Goal: Information Seeking & Learning: Learn about a topic

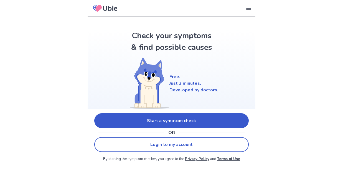
click at [170, 123] on link "Start a symptom check" at bounding box center [171, 120] width 155 height 15
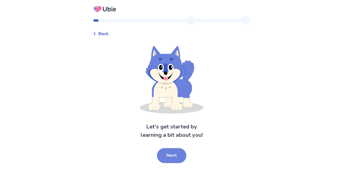
click at [172, 156] on button "Next" at bounding box center [171, 155] width 29 height 15
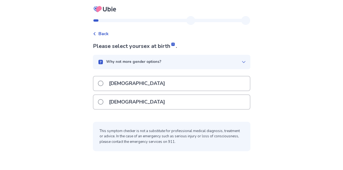
click at [141, 105] on div "[DEMOGRAPHIC_DATA]" at bounding box center [171, 102] width 156 height 14
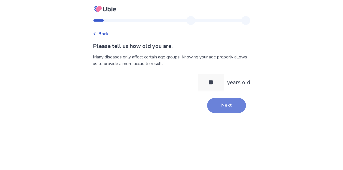
type input "**"
click at [214, 105] on button "Next" at bounding box center [226, 105] width 39 height 15
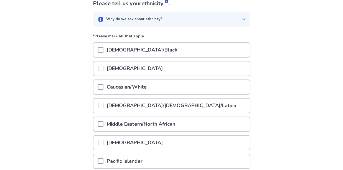
scroll to position [44, 0]
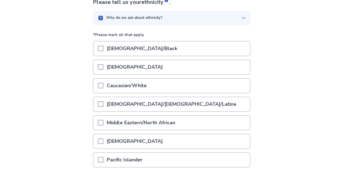
click at [214, 105] on div "[DEMOGRAPHIC_DATA]/[DEMOGRAPHIC_DATA]/Latina" at bounding box center [171, 104] width 156 height 14
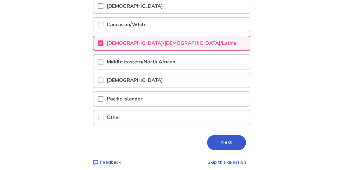
scroll to position [108, 0]
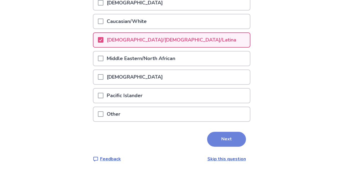
click at [221, 135] on button "Next" at bounding box center [226, 139] width 39 height 15
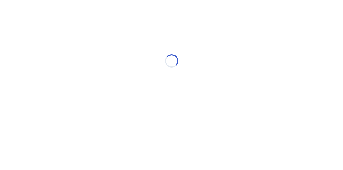
scroll to position [0, 0]
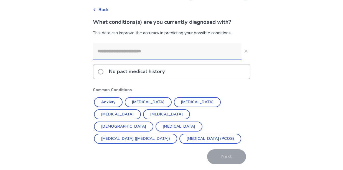
scroll to position [26, 0]
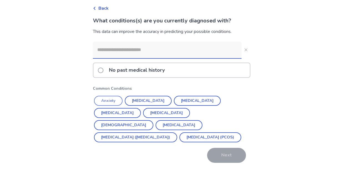
click at [115, 99] on button "Anxiety" at bounding box center [108, 101] width 29 height 10
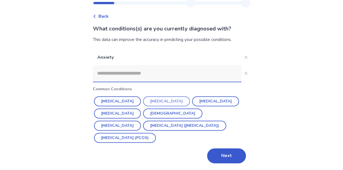
click at [158, 100] on button "[MEDICAL_DATA]" at bounding box center [166, 102] width 47 height 10
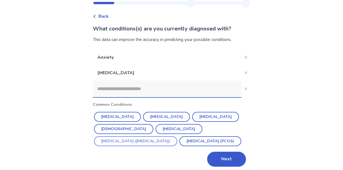
click at [175, 137] on button "[MEDICAL_DATA] ([MEDICAL_DATA])" at bounding box center [135, 142] width 83 height 10
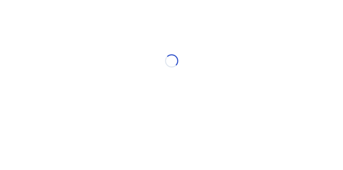
scroll to position [0, 0]
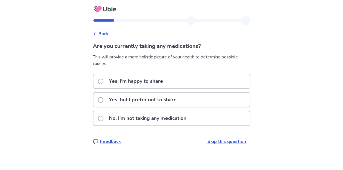
click at [110, 80] on p "Yes, I'm happy to share" at bounding box center [136, 81] width 61 height 14
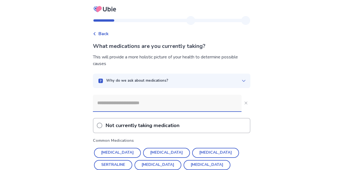
click at [113, 107] on input at bounding box center [167, 103] width 149 height 17
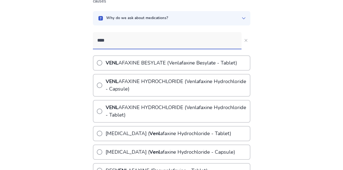
scroll to position [68, 0]
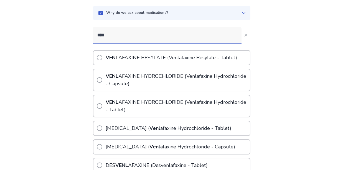
type input "****"
click at [102, 81] on span at bounding box center [100, 80] width 6 height 6
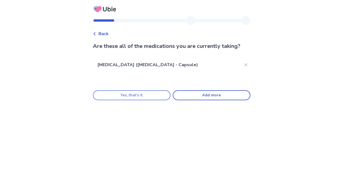
click at [130, 100] on button "Yes, that's it" at bounding box center [132, 95] width 78 height 10
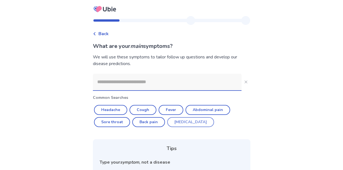
click at [182, 122] on button "[MEDICAL_DATA]" at bounding box center [190, 122] width 47 height 10
type input "********"
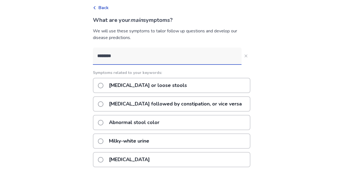
scroll to position [28, 0]
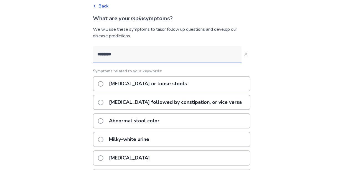
click at [103, 102] on span at bounding box center [101, 103] width 6 height 6
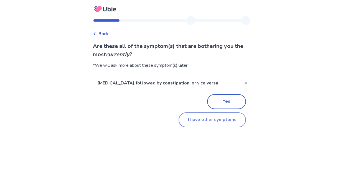
click at [220, 117] on button "I have other symptoms" at bounding box center [212, 120] width 67 height 15
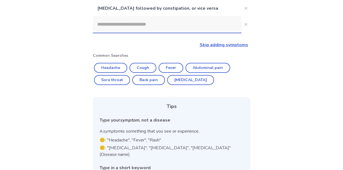
scroll to position [62, 0]
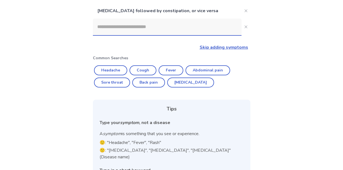
click at [147, 26] on input at bounding box center [167, 27] width 149 height 17
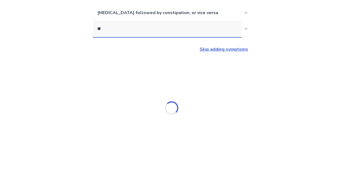
type input "***"
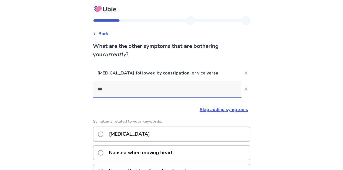
click at [113, 138] on p "[MEDICAL_DATA]" at bounding box center [129, 134] width 47 height 14
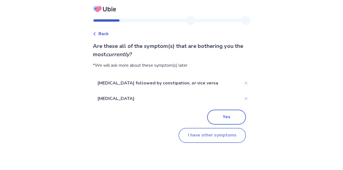
click at [213, 136] on button "I have other symptoms" at bounding box center [212, 135] width 67 height 15
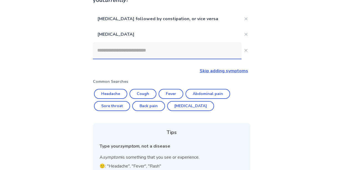
scroll to position [55, 0]
click at [108, 93] on button "Headache" at bounding box center [110, 94] width 33 height 10
type input "********"
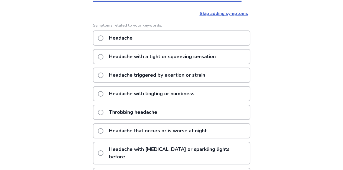
scroll to position [112, 0]
click at [103, 37] on span at bounding box center [101, 39] width 6 height 6
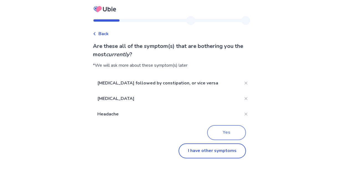
click at [222, 130] on button "Yes" at bounding box center [226, 132] width 39 height 15
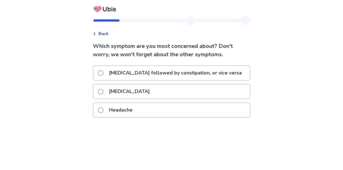
click at [166, 92] on div "[MEDICAL_DATA]" at bounding box center [171, 92] width 156 height 14
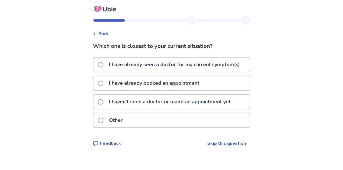
click at [150, 68] on p "I have already seen a doctor for my current symptom(s)" at bounding box center [175, 65] width 138 height 14
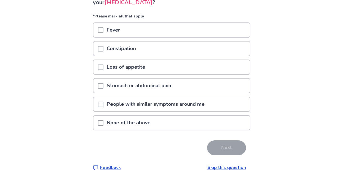
scroll to position [54, 0]
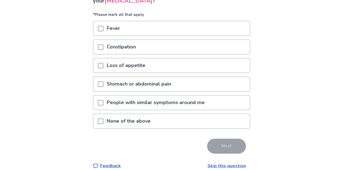
click at [150, 87] on p "Stomach or abdominal pain" at bounding box center [138, 84] width 71 height 14
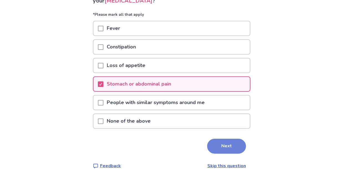
click at [227, 143] on button "Next" at bounding box center [226, 146] width 39 height 15
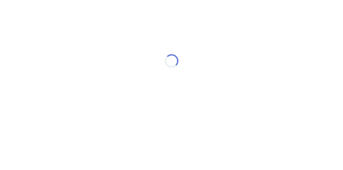
select select "*"
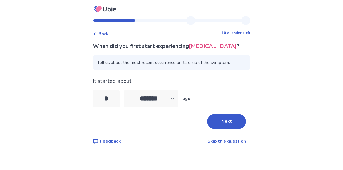
type input "*"
click at [159, 97] on select "******* ****** ******* ******** *******" at bounding box center [151, 99] width 54 height 18
select select "*"
click at [127, 90] on select "******* ****** ******* ******** *******" at bounding box center [151, 99] width 54 height 18
click at [224, 123] on button "Next" at bounding box center [226, 121] width 39 height 15
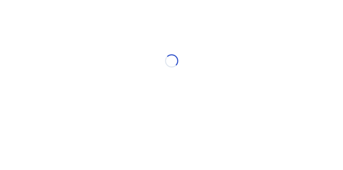
select select "*"
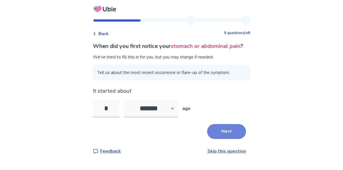
click at [224, 139] on button "Next" at bounding box center [226, 131] width 39 height 15
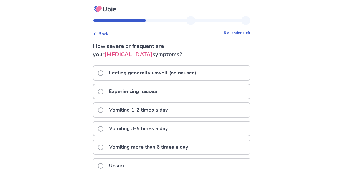
click at [178, 110] on div "Vomiting 1-2 times a day" at bounding box center [171, 110] width 156 height 14
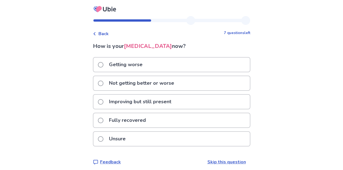
click at [155, 84] on p "Not getting better or worse" at bounding box center [142, 83] width 72 height 14
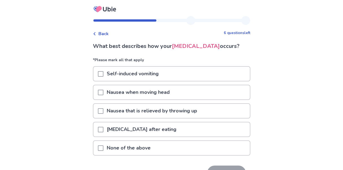
click at [103, 111] on span at bounding box center [101, 111] width 6 height 6
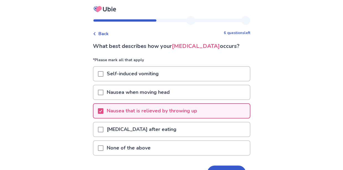
click at [103, 128] on span at bounding box center [101, 130] width 6 height 6
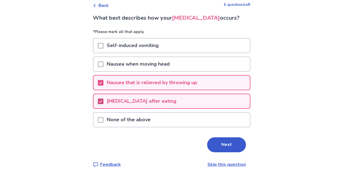
scroll to position [35, 0]
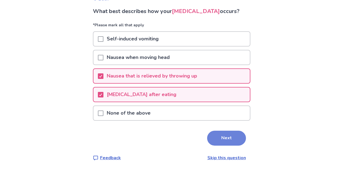
click at [228, 139] on button "Next" at bounding box center [226, 138] width 39 height 15
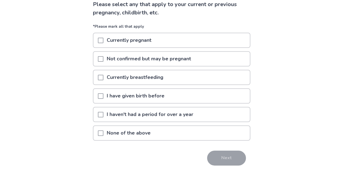
scroll to position [47, 0]
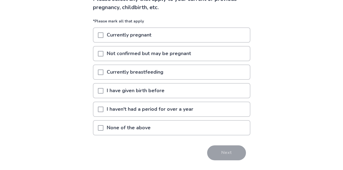
click at [107, 109] on p "I haven't had a period for over a year" at bounding box center [149, 109] width 93 height 14
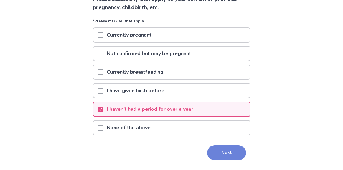
click at [230, 156] on button "Next" at bounding box center [226, 153] width 39 height 15
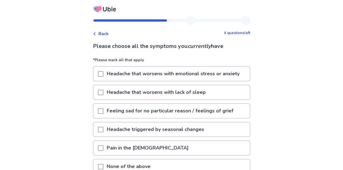
click at [103, 75] on span at bounding box center [101, 74] width 6 height 6
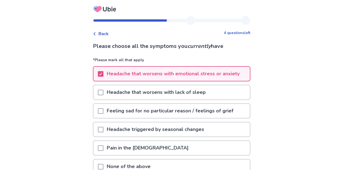
click at [103, 97] on div at bounding box center [101, 92] width 6 height 14
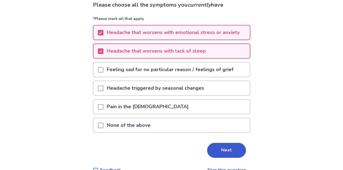
scroll to position [51, 0]
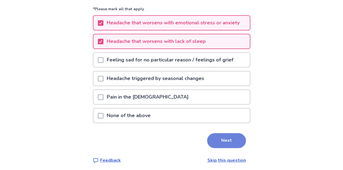
click at [222, 145] on button "Next" at bounding box center [226, 140] width 39 height 15
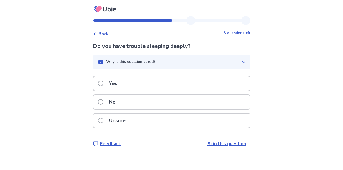
click at [102, 83] on span at bounding box center [101, 84] width 6 height 6
click at [143, 124] on div "Unsure" at bounding box center [171, 121] width 156 height 14
click at [121, 90] on p "Yes" at bounding box center [113, 84] width 15 height 14
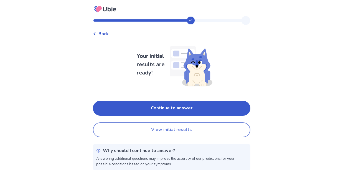
click at [144, 130] on button "View initial results" at bounding box center [172, 130] width 158 height 15
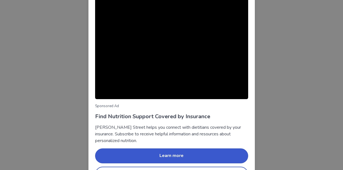
scroll to position [60, 0]
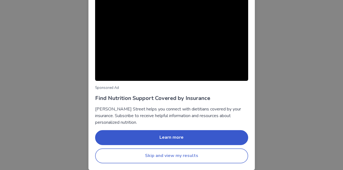
click at [151, 156] on button "Skip and view my results" at bounding box center [171, 156] width 153 height 15
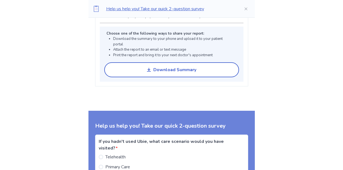
scroll to position [463, 0]
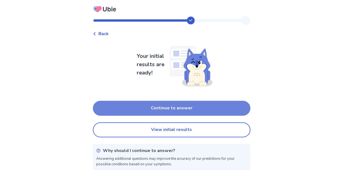
click at [138, 106] on button "Continue to answer" at bounding box center [172, 108] width 158 height 15
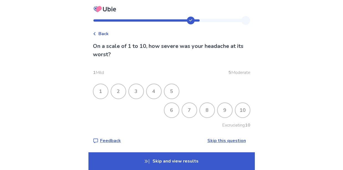
click at [171, 110] on div "6" at bounding box center [172, 110] width 14 height 14
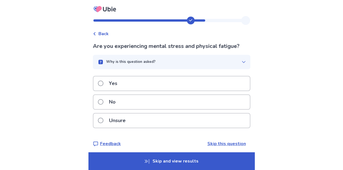
click at [121, 79] on p "Yes" at bounding box center [113, 84] width 15 height 14
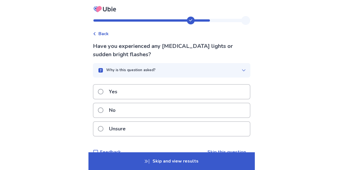
click at [119, 115] on p "No" at bounding box center [112, 110] width 13 height 14
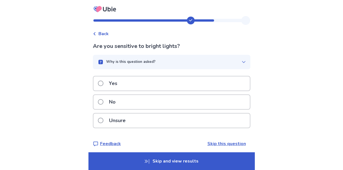
click at [103, 79] on label "Yes" at bounding box center [109, 84] width 23 height 14
click at [102, 97] on label "No" at bounding box center [108, 102] width 21 height 14
click at [104, 79] on label "Yes" at bounding box center [109, 84] width 23 height 14
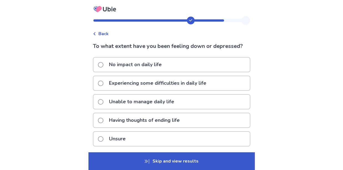
click at [106, 124] on label "Having thoughts of ending life" at bounding box center [140, 120] width 85 height 14
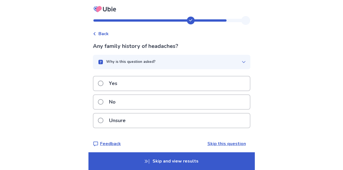
click at [106, 103] on label "No" at bounding box center [108, 102] width 21 height 14
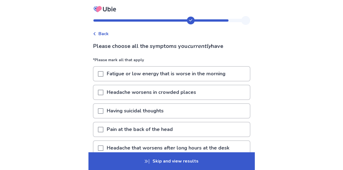
click at [102, 92] on span at bounding box center [101, 93] width 6 height 6
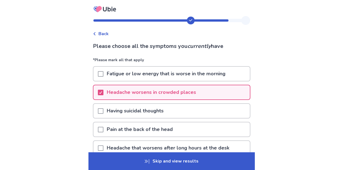
click at [102, 74] on span at bounding box center [101, 74] width 6 height 6
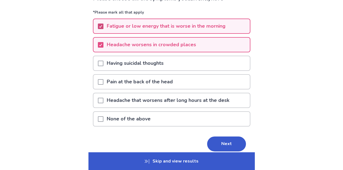
scroll to position [51, 0]
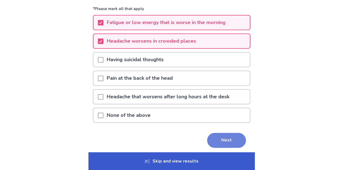
click at [207, 141] on button "Next" at bounding box center [226, 140] width 39 height 15
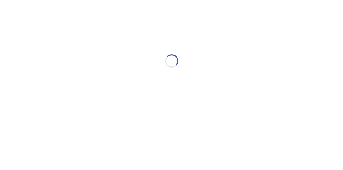
scroll to position [0, 0]
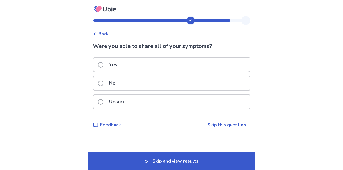
click at [105, 67] on label "Yes" at bounding box center [109, 65] width 23 height 14
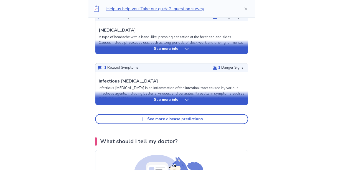
scroll to position [278, 0]
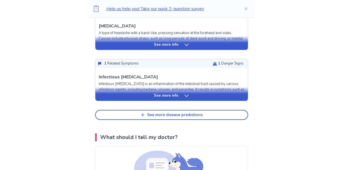
click at [184, 93] on icon at bounding box center [187, 96] width 6 height 6
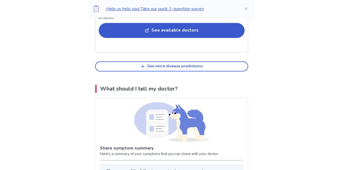
scroll to position [714, 0]
